Goal: Information Seeking & Learning: Learn about a topic

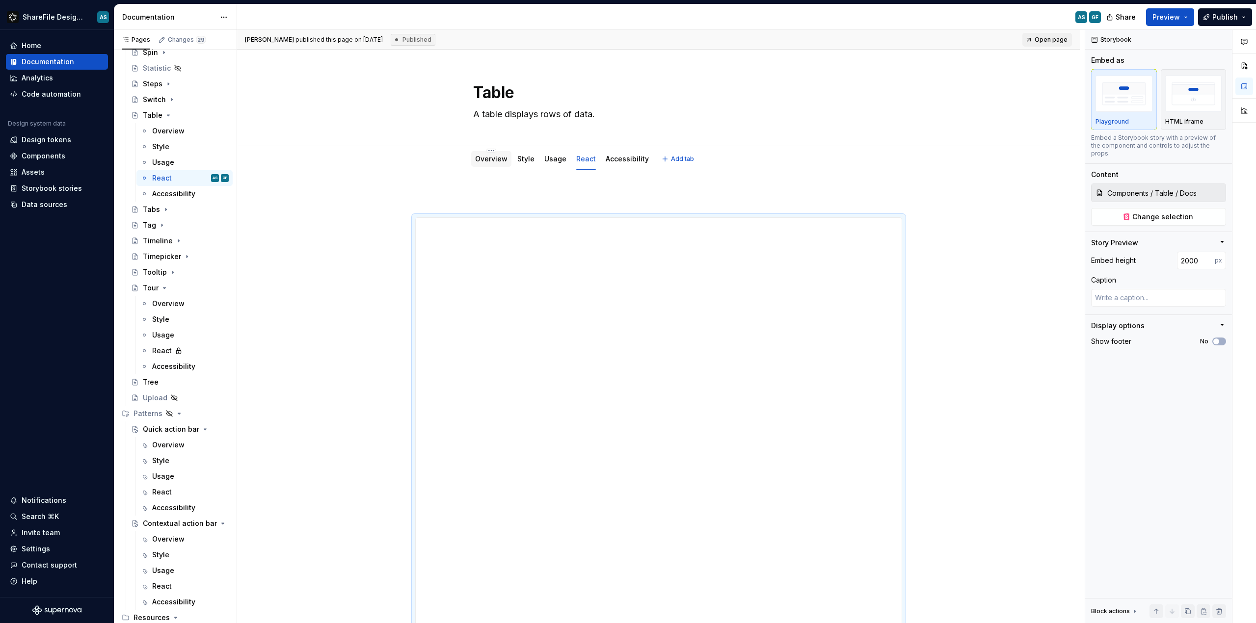
click at [484, 163] on link "Overview" at bounding box center [491, 159] width 32 height 8
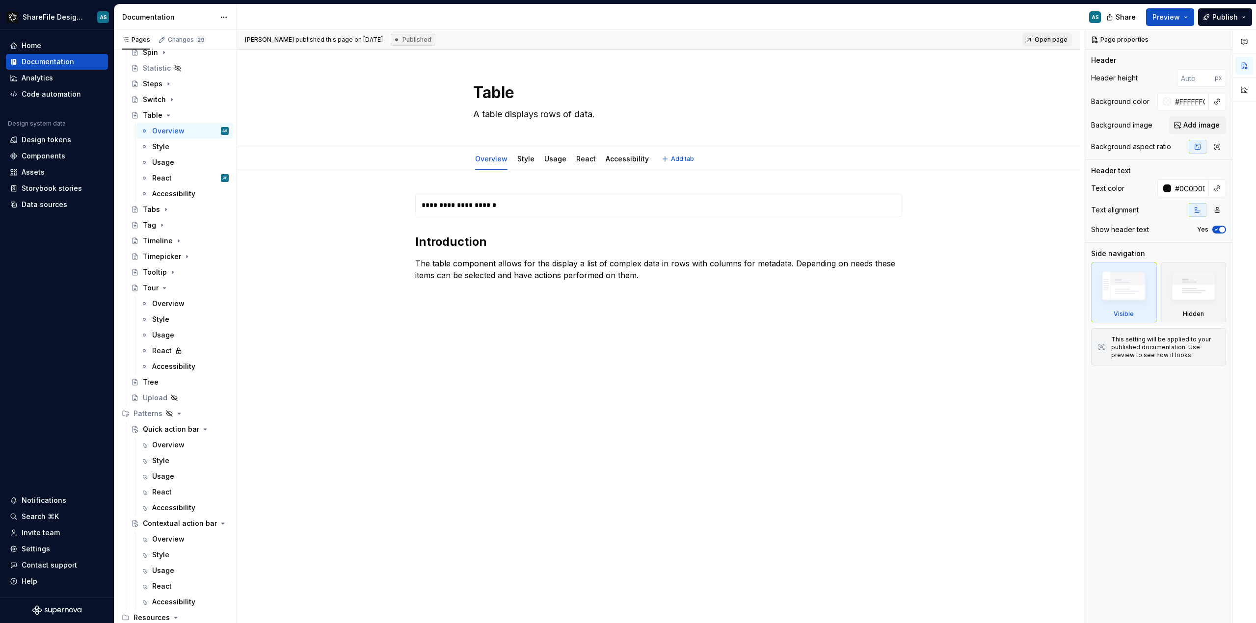
type textarea "*"
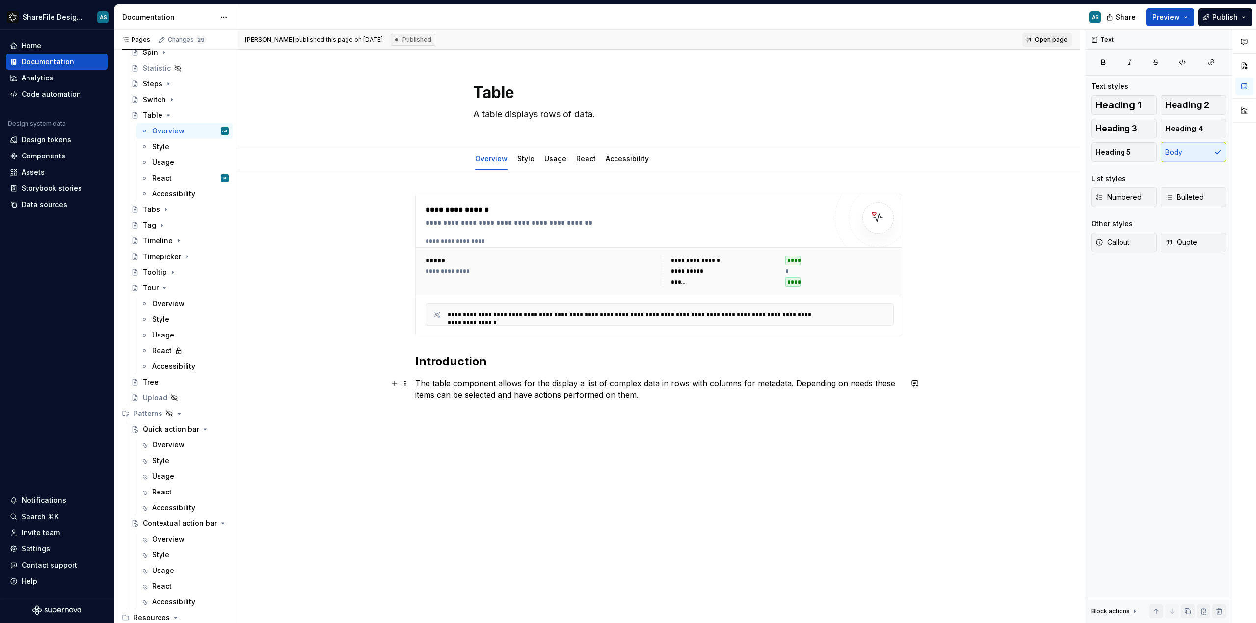
click at [643, 388] on p "The table component allows for the display a list of complex data in rows with …" at bounding box center [658, 389] width 487 height 24
click at [637, 385] on p "The table component allows for the display a list of complex data in rows with …" at bounding box center [658, 389] width 487 height 24
click at [576, 384] on p "The table component allows for the display a list of complex data in rows with …" at bounding box center [658, 389] width 487 height 24
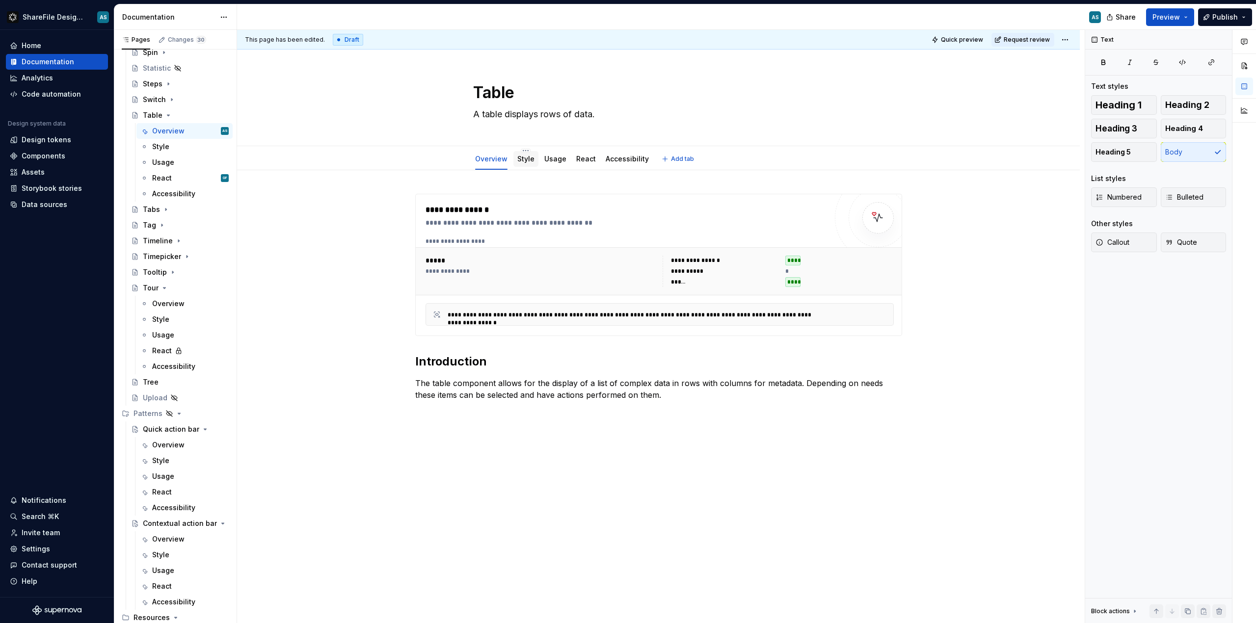
click at [520, 157] on link "Style" at bounding box center [525, 159] width 17 height 8
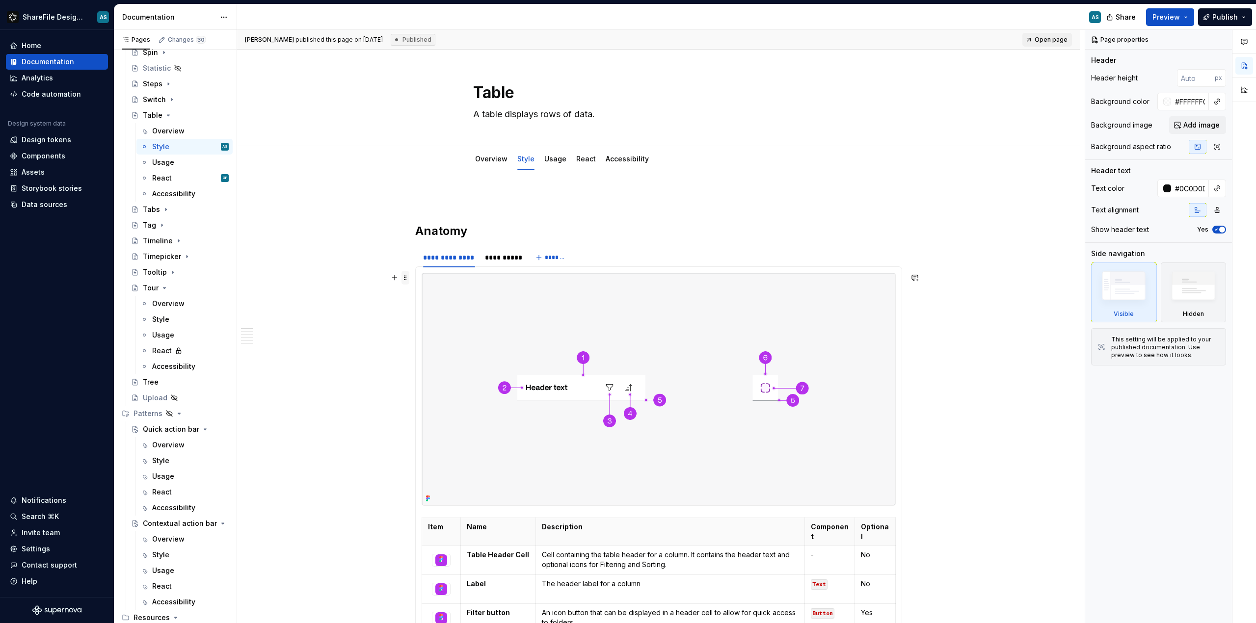
click at [403, 277] on span at bounding box center [405, 278] width 8 height 14
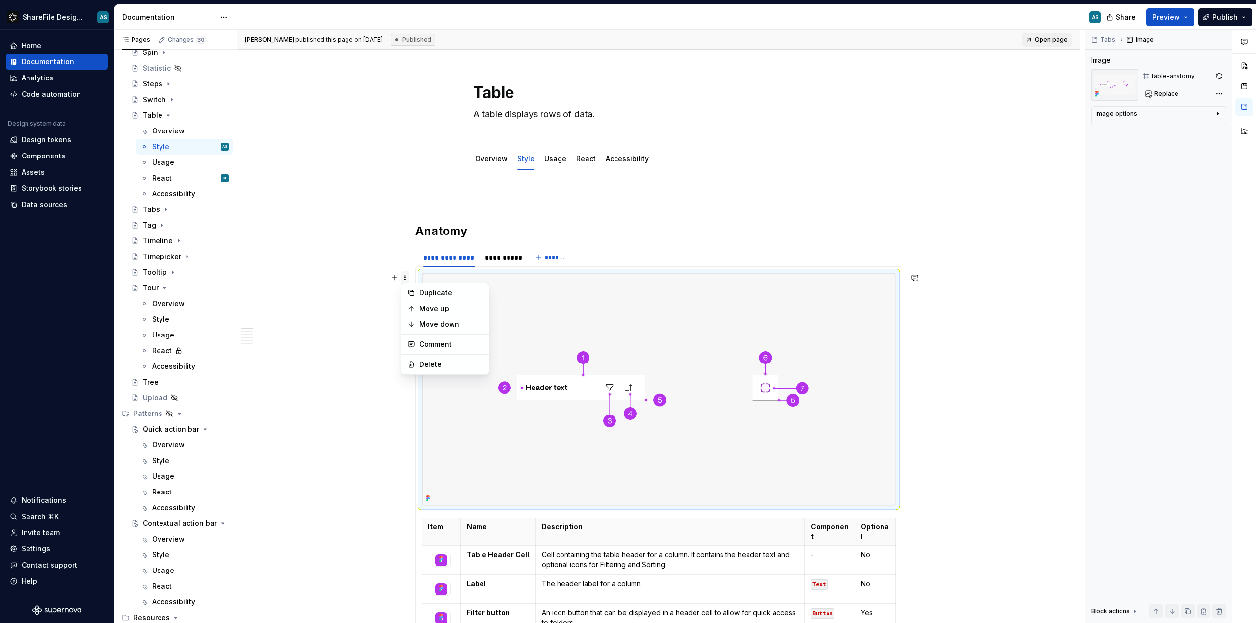
click at [403, 275] on span at bounding box center [405, 278] width 8 height 14
type textarea "*"
